Goal: Information Seeking & Learning: Learn about a topic

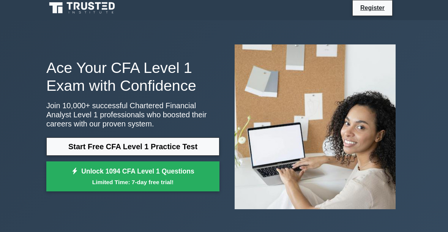
scroll to position [2, 0]
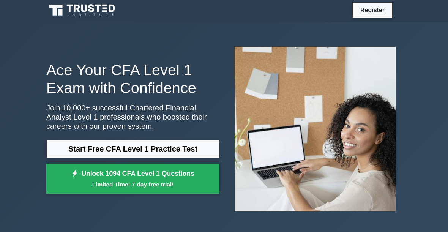
click at [63, 148] on link "Start Free CFA Level 1 Practice Test" at bounding box center [132, 149] width 173 height 18
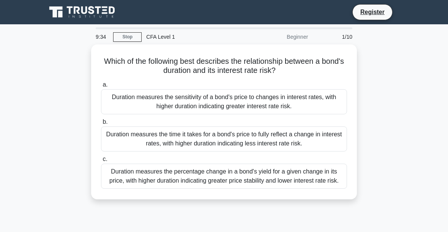
click at [123, 146] on div "Duration measures the time it takes for a bond's price to fully reflect a chang…" at bounding box center [224, 138] width 246 height 25
click at [101, 124] on input "b. Duration measures the time it takes for a bond's price to fully reflect a ch…" at bounding box center [101, 122] width 0 height 5
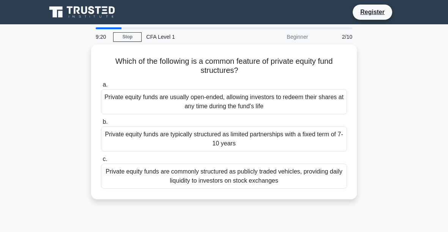
click at [130, 102] on div "Private equity funds are usually open-ended, allowing investors to redeem their…" at bounding box center [224, 101] width 246 height 25
click at [101, 87] on input "a. Private equity funds are usually open-ended, allowing investors to redeem th…" at bounding box center [101, 84] width 0 height 5
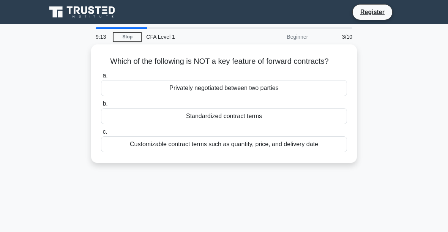
click at [149, 95] on div "Privately negotiated between two parties" at bounding box center [224, 88] width 246 height 16
click at [101, 78] on input "a. Privately negotiated between two parties" at bounding box center [101, 75] width 0 height 5
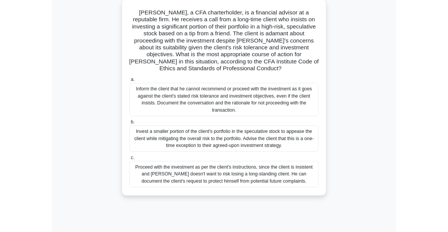
scroll to position [85, 0]
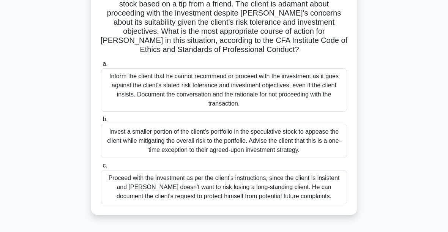
click at [36, 59] on main "9:03 Stop CFA Level 1 Beginner 4/10 John, a CFA charterholder, is a financial a…" at bounding box center [224, 132] width 448 height 385
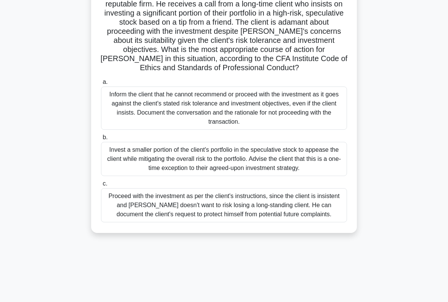
scroll to position [66, 0]
click at [141, 120] on div "Inform the client that he cannot recommend or proceed with the investment as it…" at bounding box center [224, 108] width 246 height 43
click at [101, 85] on input "a. Inform the client that he cannot recommend or proceed with the investment as…" at bounding box center [101, 82] width 0 height 5
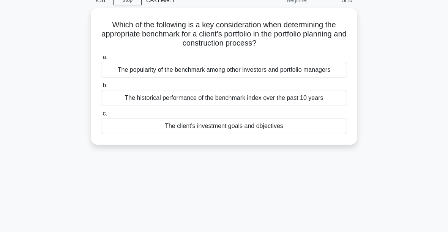
scroll to position [37, 0]
click at [124, 134] on div "The client's investment goals and objectives" at bounding box center [224, 126] width 246 height 16
click at [101, 116] on input "c. The client's investment goals and objectives" at bounding box center [101, 113] width 0 height 5
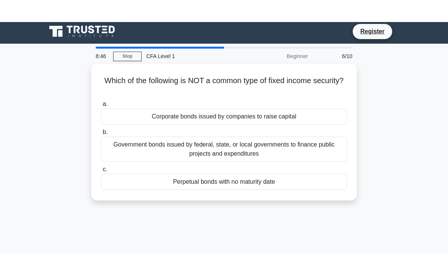
scroll to position [0, 0]
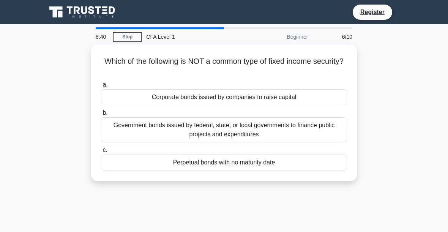
click at [121, 97] on div "Corporate bonds issued by companies to raise capital" at bounding box center [224, 97] width 246 height 16
click at [101, 87] on input "a. Corporate bonds issued by companies to raise capital" at bounding box center [101, 84] width 0 height 5
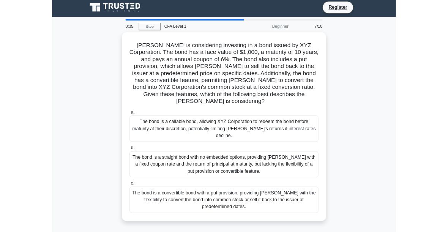
scroll to position [42, 0]
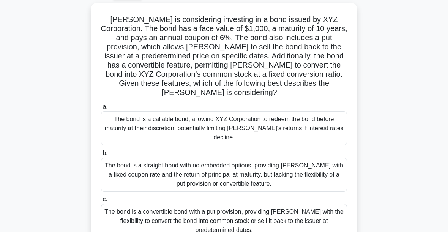
click at [131, 124] on div "The bond is a callable bond, allowing XYZ Corporation to redeem the bond before…" at bounding box center [224, 128] width 246 height 34
click at [101, 109] on input "a. The bond is a callable bond, allowing XYZ Corporation to redeem the bond bef…" at bounding box center [101, 106] width 0 height 5
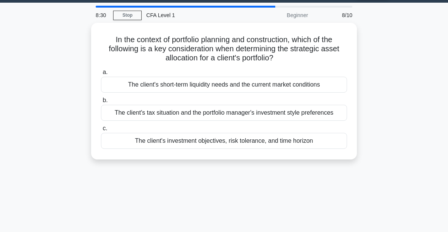
scroll to position [0, 0]
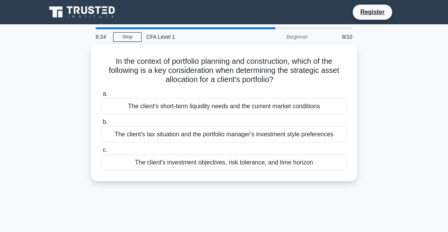
click at [129, 104] on div "The client's short-term liquidity needs and the current market conditions" at bounding box center [224, 106] width 246 height 16
click at [101, 96] on input "a. The client's short-term liquidity needs and the current market conditions" at bounding box center [101, 93] width 0 height 5
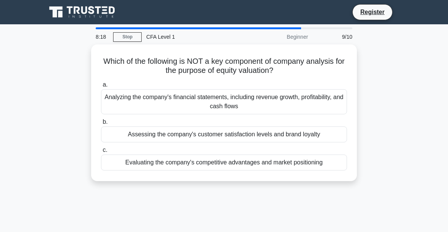
click at [132, 138] on div "Assessing the company's customer satisfaction levels and brand loyalty" at bounding box center [224, 134] width 246 height 16
click at [101, 124] on input "b. Assessing the company's customer satisfaction levels and brand loyalty" at bounding box center [101, 122] width 0 height 5
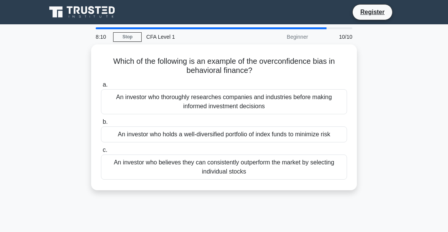
click at [143, 96] on div "An investor who thoroughly researches companies and industries before making in…" at bounding box center [224, 101] width 246 height 25
click at [101, 87] on input "a. An investor who thoroughly researches companies and industries before making…" at bounding box center [101, 84] width 0 height 5
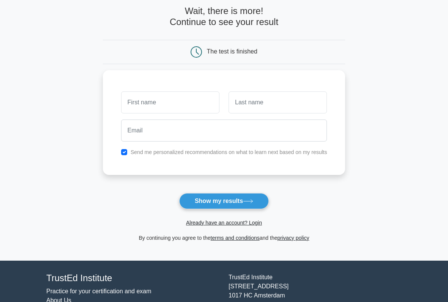
scroll to position [37, 0]
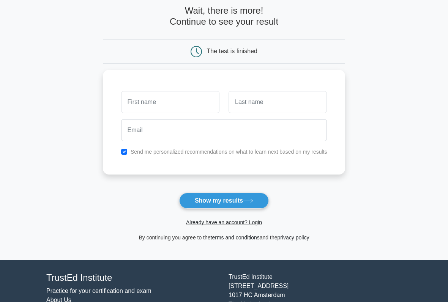
click at [128, 100] on input "text" at bounding box center [170, 102] width 98 height 22
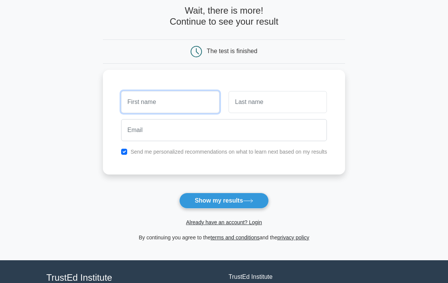
click at [138, 101] on input "text" at bounding box center [170, 102] width 98 height 22
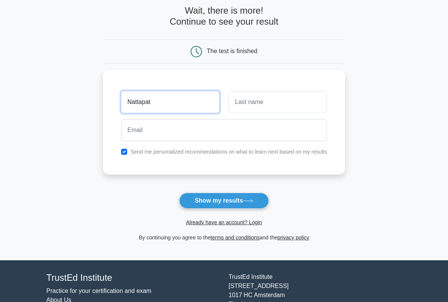
type input "Nattapat"
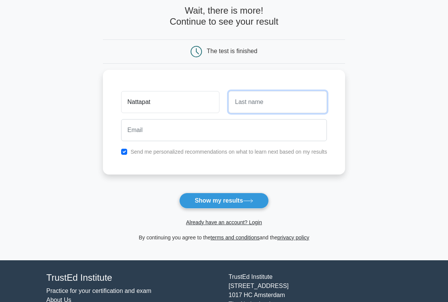
click at [281, 104] on input "text" at bounding box center [277, 102] width 98 height 22
type input "Promma"
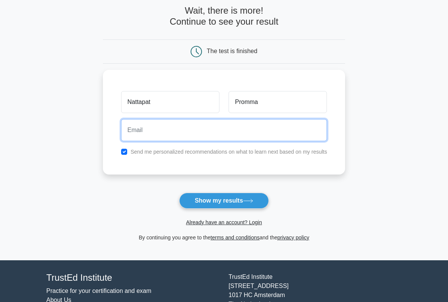
click at [222, 135] on input "email" at bounding box center [224, 130] width 206 height 22
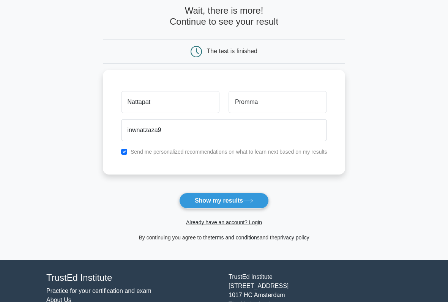
click at [382, 250] on div "TrustEd Institute Kerkstraat 310 1017 HC Amsterdam The Netherlands support@trus…" at bounding box center [315, 302] width 182 height 60
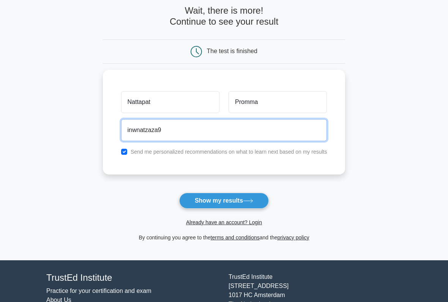
click at [182, 134] on input "inwnatzaza9" at bounding box center [224, 130] width 206 height 22
type input "inwnatzaza96@gmail.com"
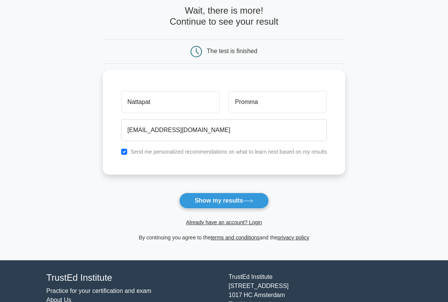
click at [343, 186] on form "Wait, there is more! Continue to see your result The test is finished Nattapat" at bounding box center [224, 123] width 242 height 236
click at [249, 200] on icon at bounding box center [248, 201] width 10 height 4
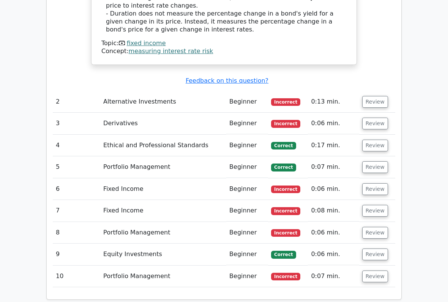
scroll to position [922, 0]
click at [113, 200] on td "Fixed Income" at bounding box center [163, 211] width 126 height 22
click at [109, 200] on td "Fixed Income" at bounding box center [163, 211] width 126 height 22
click at [380, 205] on button "Review" at bounding box center [375, 211] width 26 height 12
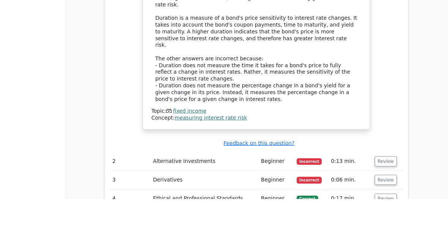
scroll to position [876, 0]
